Goal: Navigation & Orientation: Find specific page/section

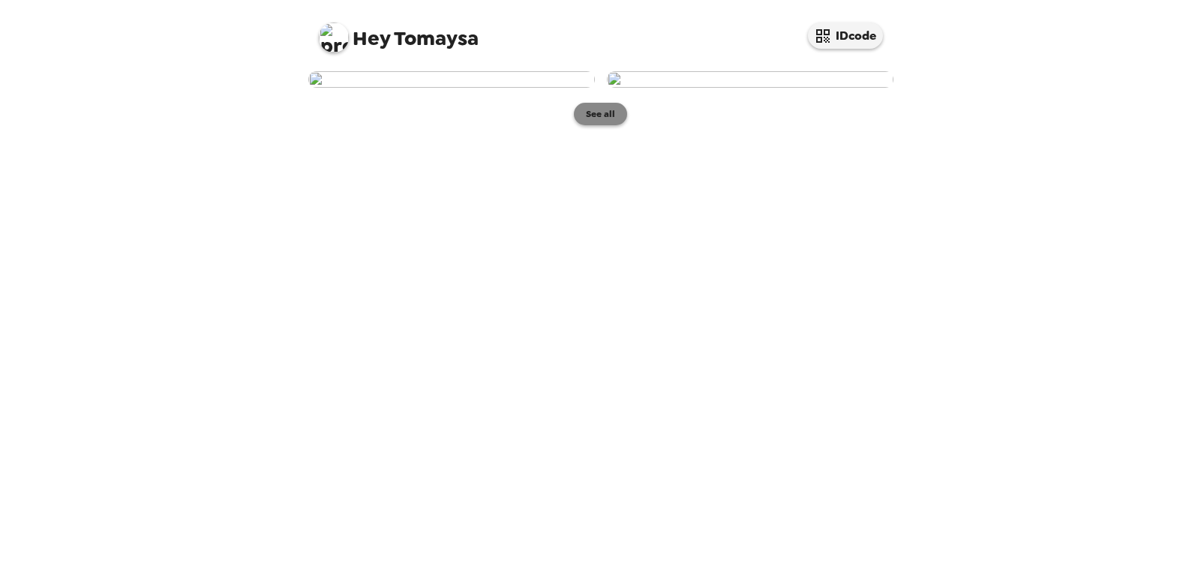
click at [604, 125] on button "See all" at bounding box center [600, 114] width 53 height 23
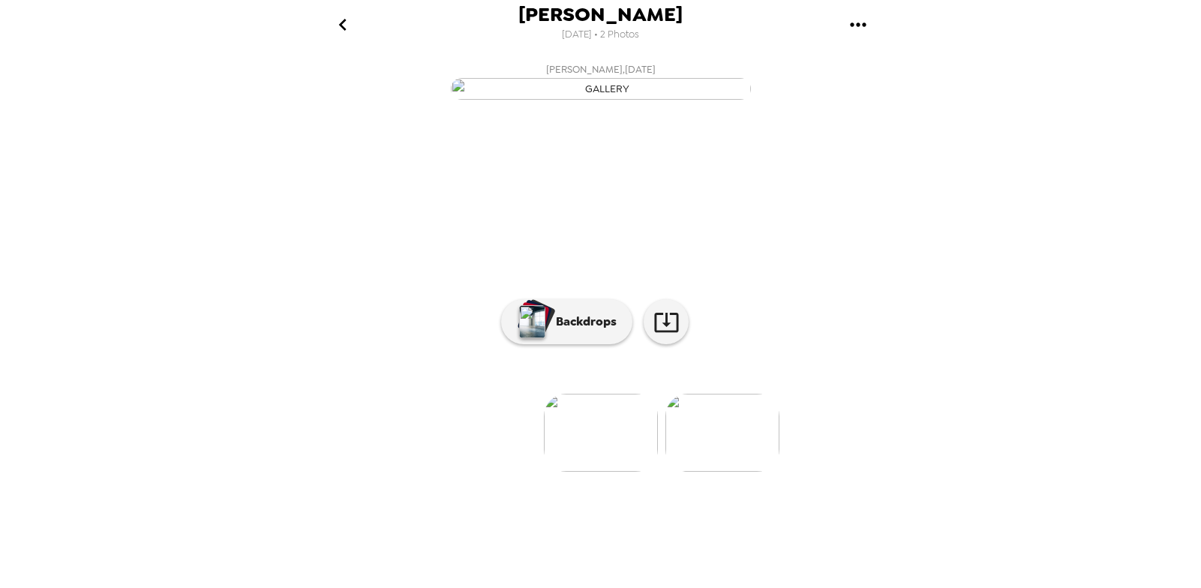
click at [329, 19] on button "go back" at bounding box center [343, 24] width 49 height 49
